Goal: Transaction & Acquisition: Purchase product/service

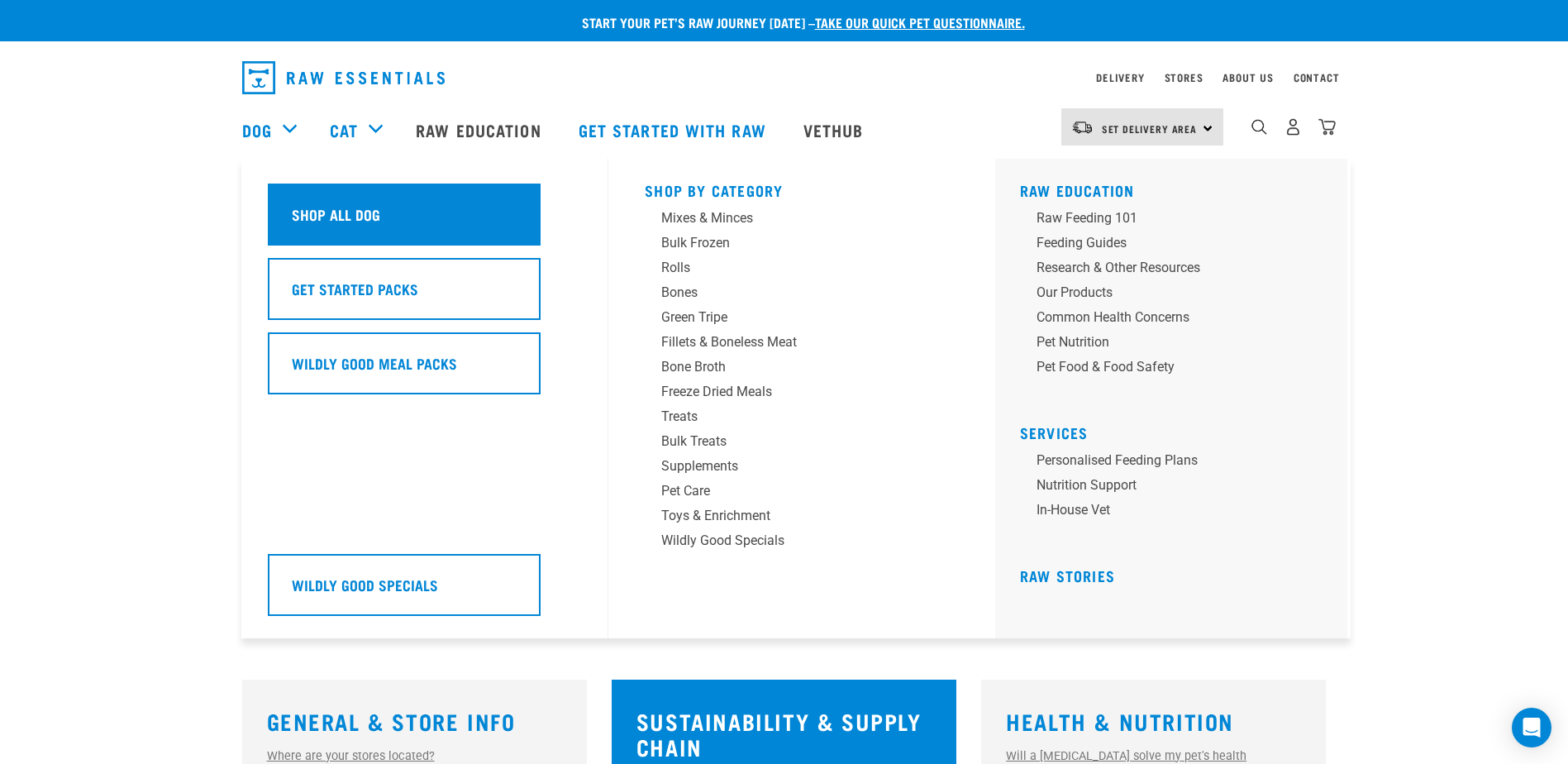
click at [340, 212] on h5 "Shop All Dog" at bounding box center [336, 214] width 89 height 22
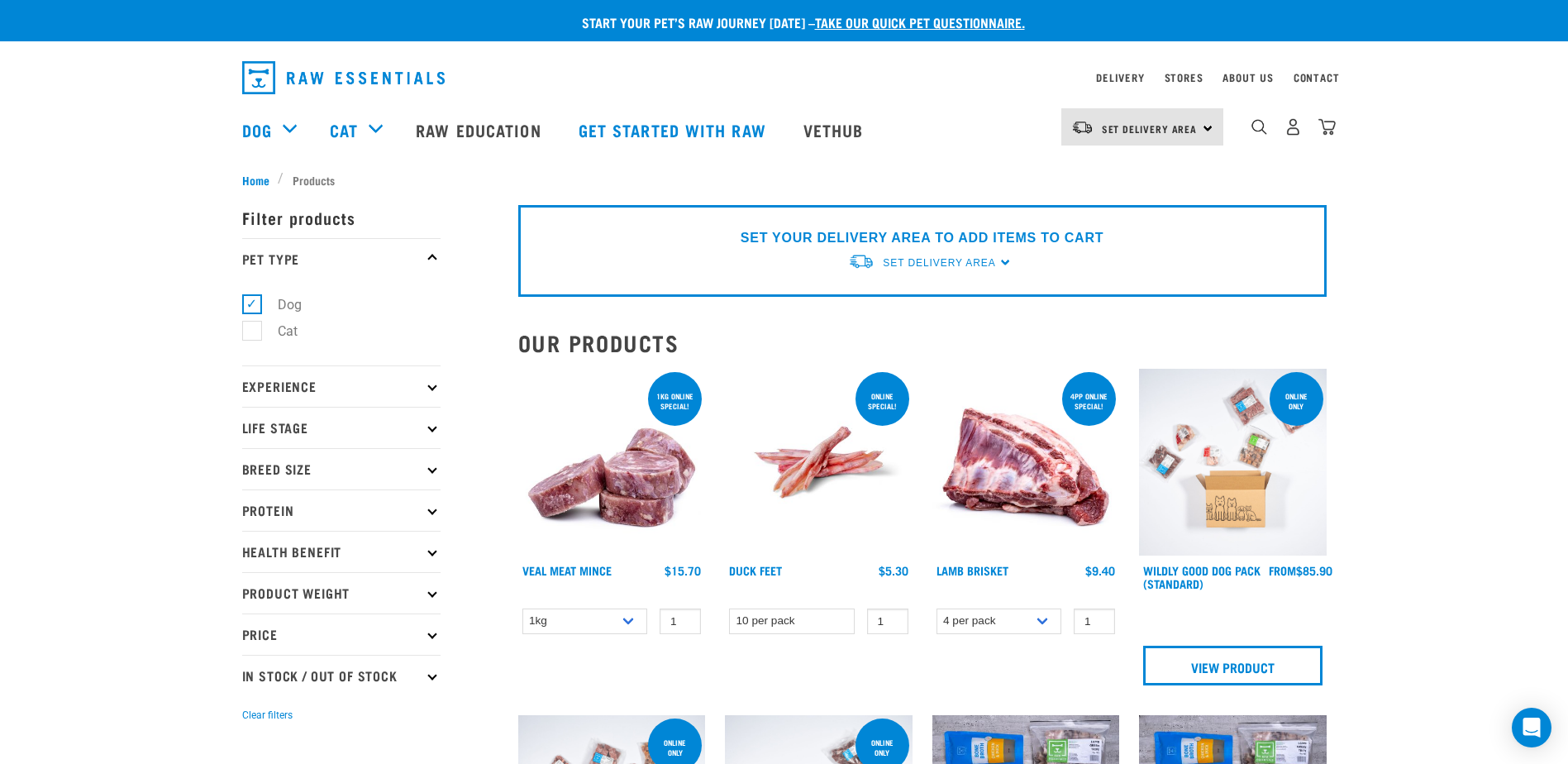
click at [432, 428] on icon at bounding box center [432, 427] width 10 height 10
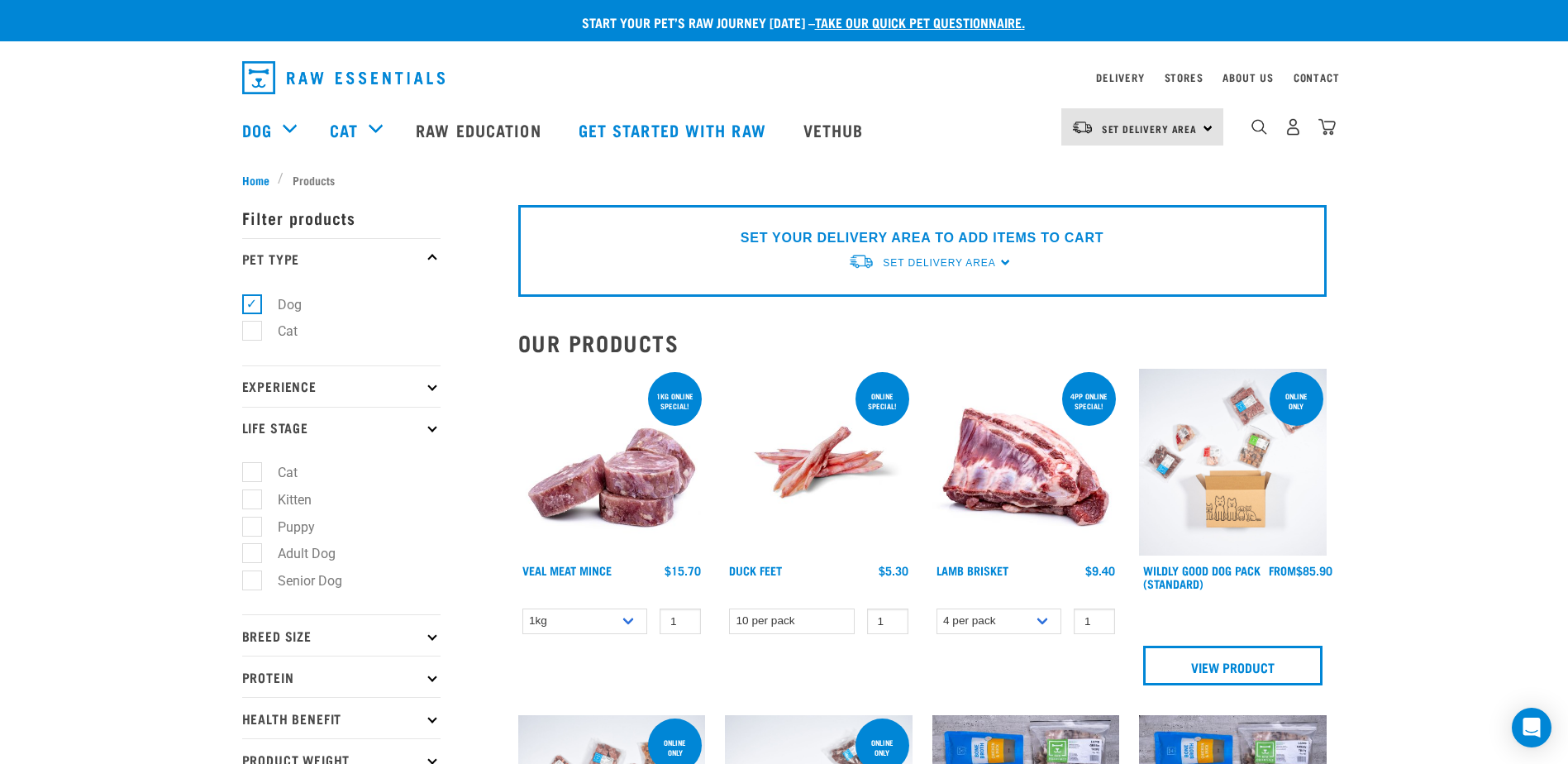
click at [252, 578] on label "Senior Dog" at bounding box center [299, 581] width 97 height 21
click at [252, 578] on input "Senior Dog" at bounding box center [247, 577] width 10 height 10
checkbox input "true"
